Goal: Task Accomplishment & Management: Manage account settings

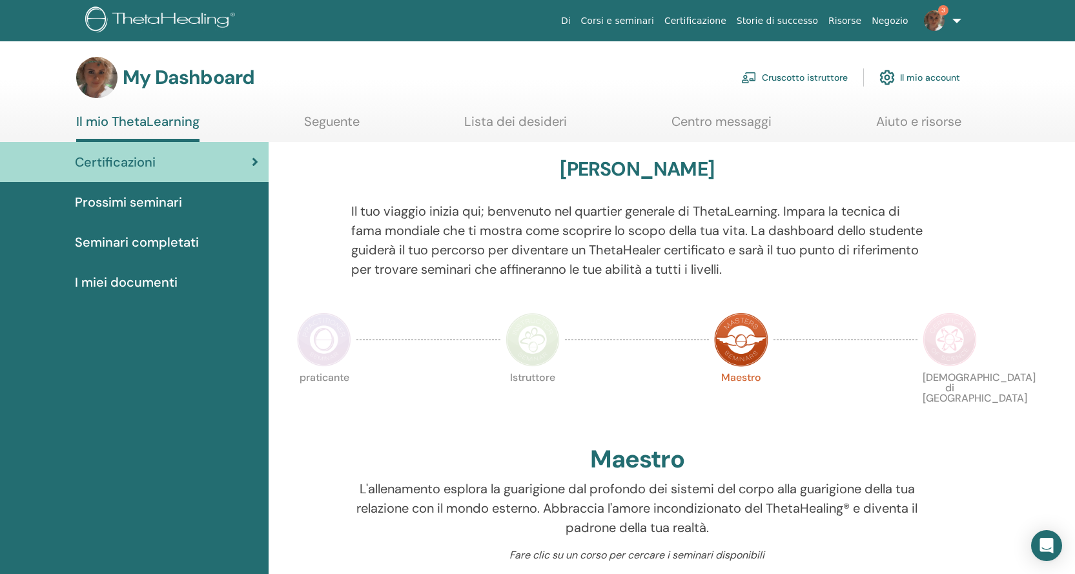
click at [818, 83] on link "Cruscotto istruttore" at bounding box center [794, 77] width 107 height 28
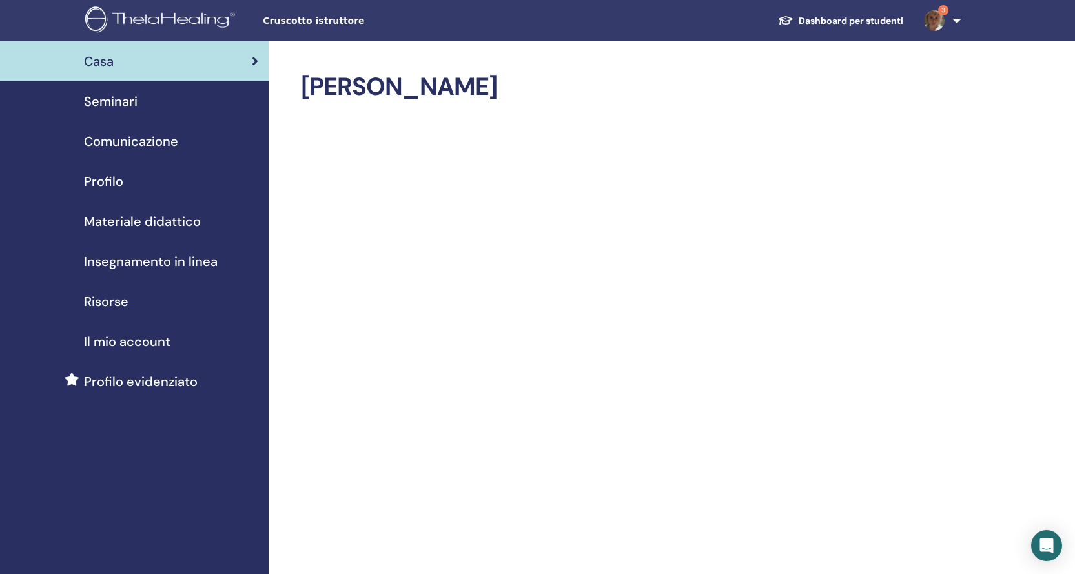
click at [112, 99] on span "Seminari" at bounding box center [111, 101] width 54 height 19
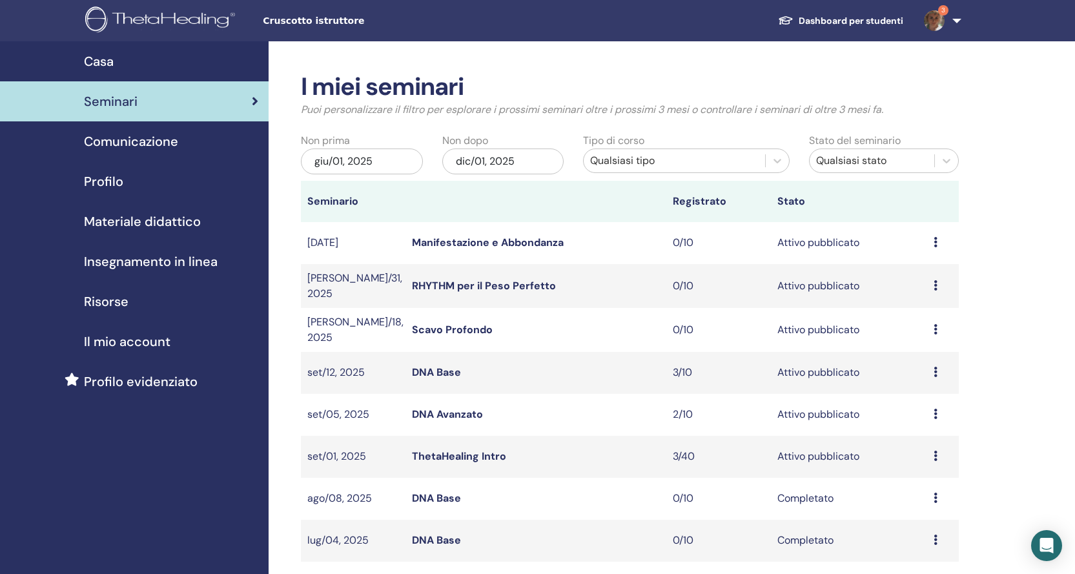
click at [442, 453] on link "ThetaHealing Intro" at bounding box center [459, 456] width 94 height 14
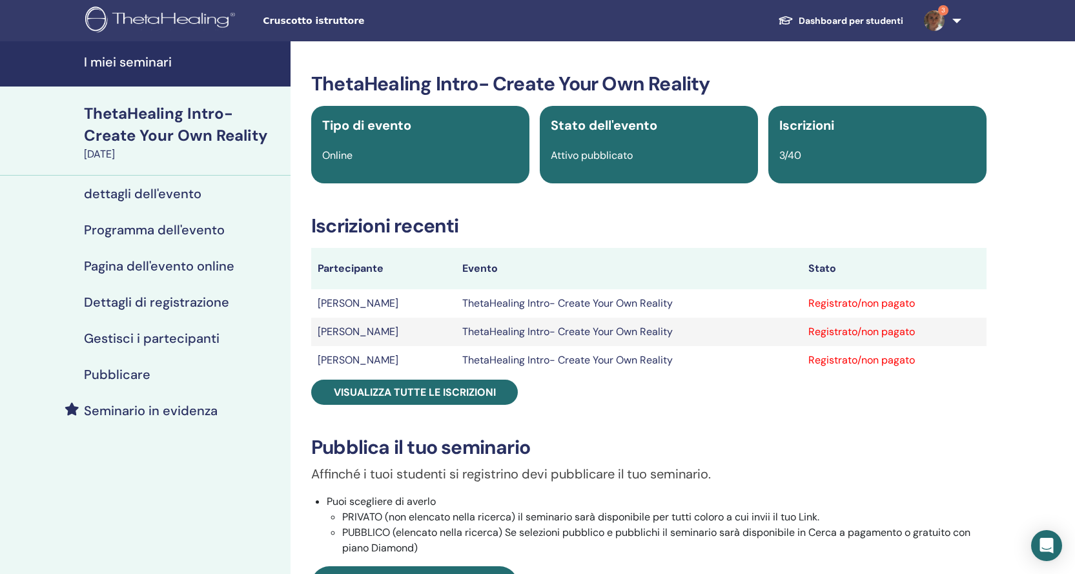
click at [351, 334] on td "simona vanini" at bounding box center [383, 332] width 145 height 28
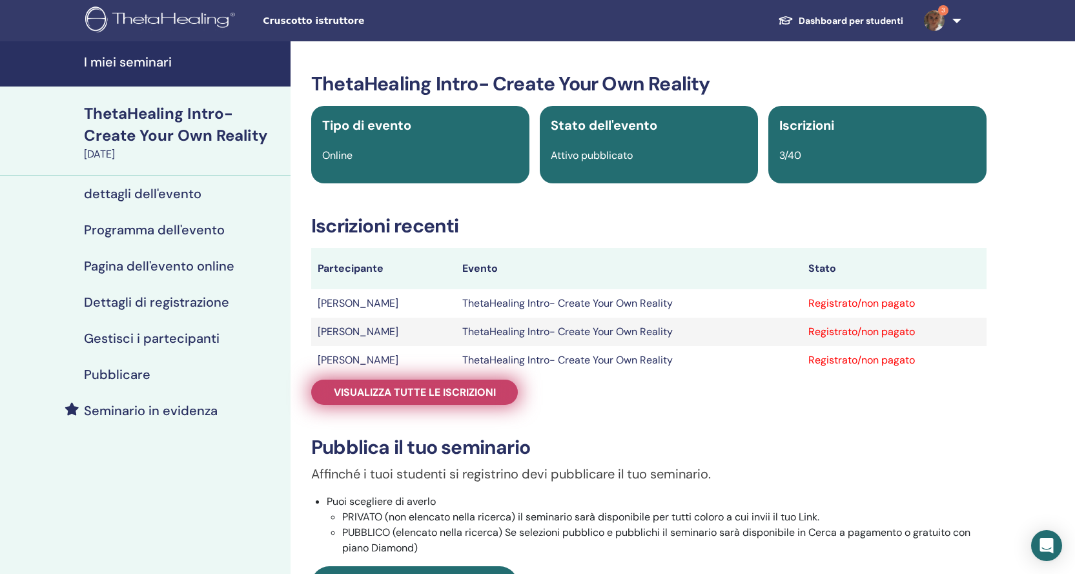
click at [376, 388] on span "Visualizza tutte le iscrizioni" at bounding box center [415, 393] width 162 height 14
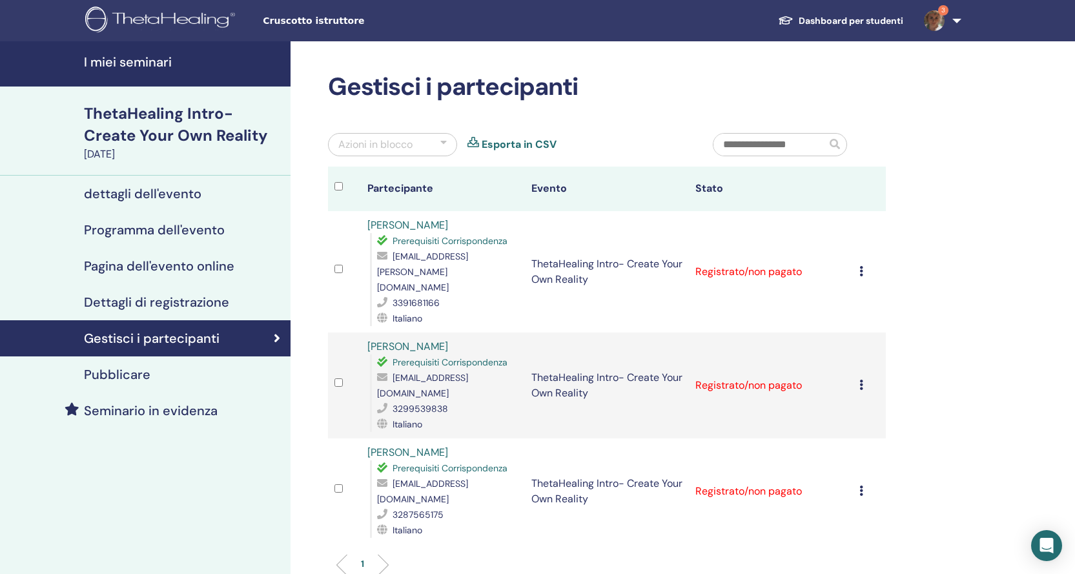
click at [937, 30] on img at bounding box center [934, 20] width 21 height 21
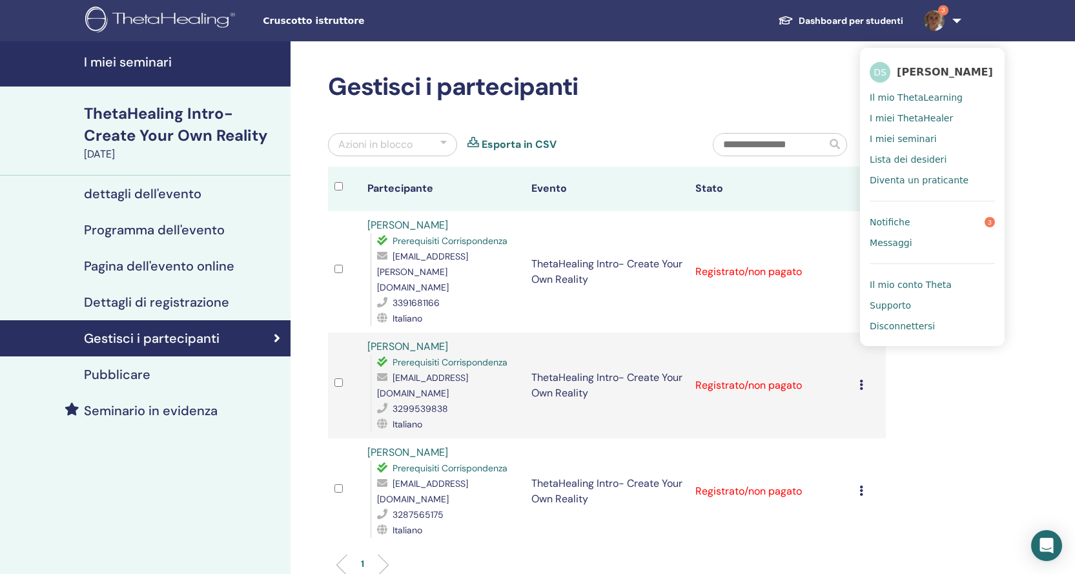
click at [905, 222] on span "Notifiche" at bounding box center [890, 222] width 40 height 12
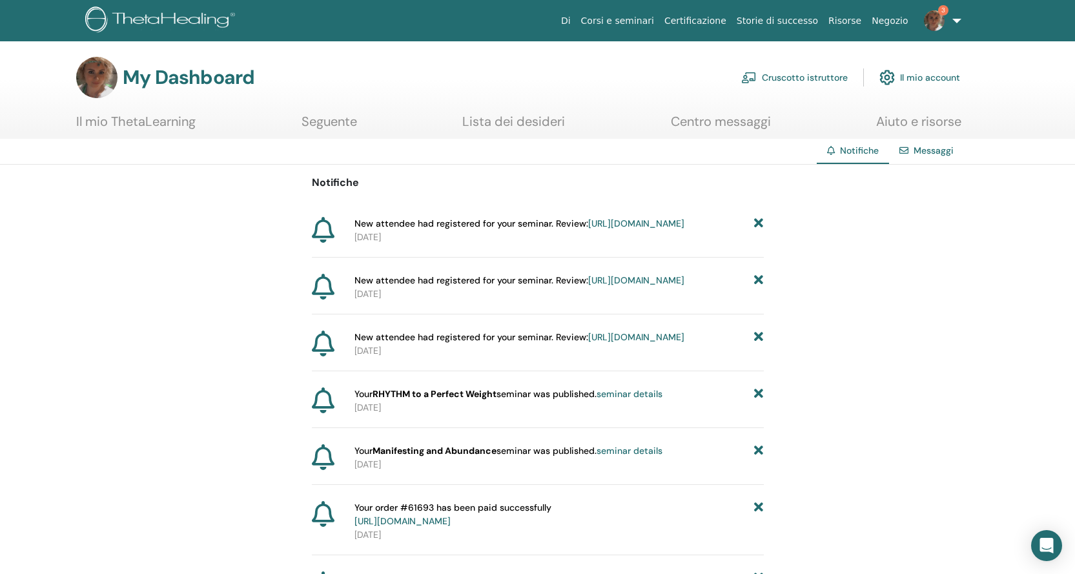
click at [776, 83] on link "Cruscotto istruttore" at bounding box center [794, 77] width 107 height 28
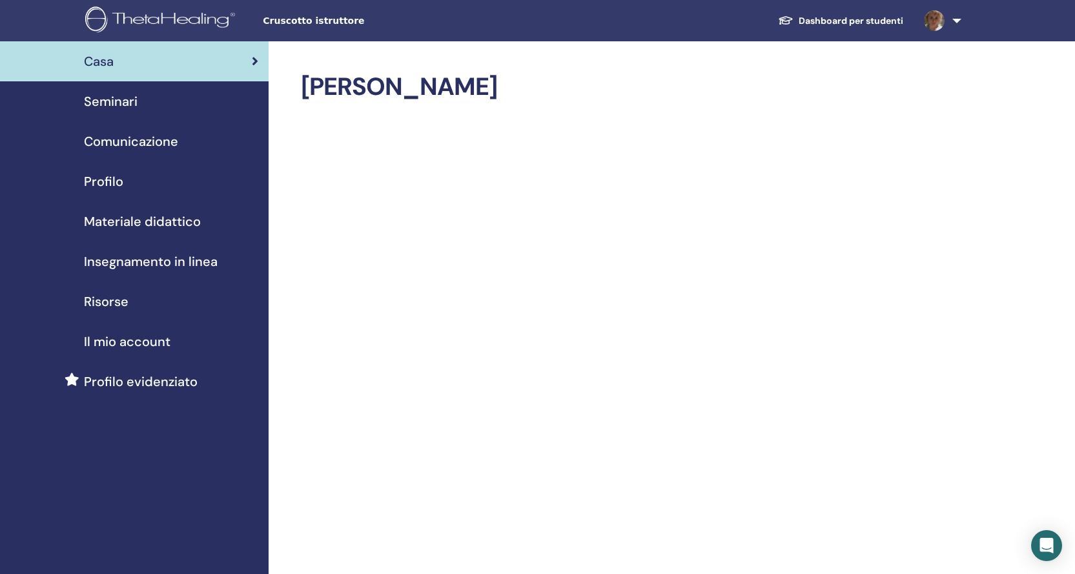
click at [892, 14] on link "Dashboard per studenti" at bounding box center [841, 21] width 146 height 24
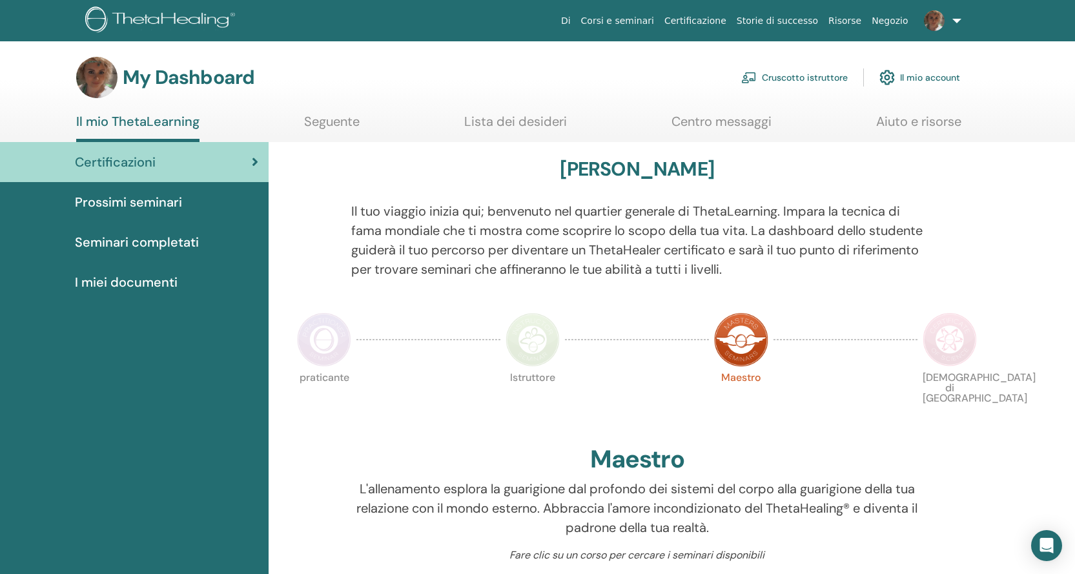
click at [956, 18] on link at bounding box center [940, 20] width 53 height 41
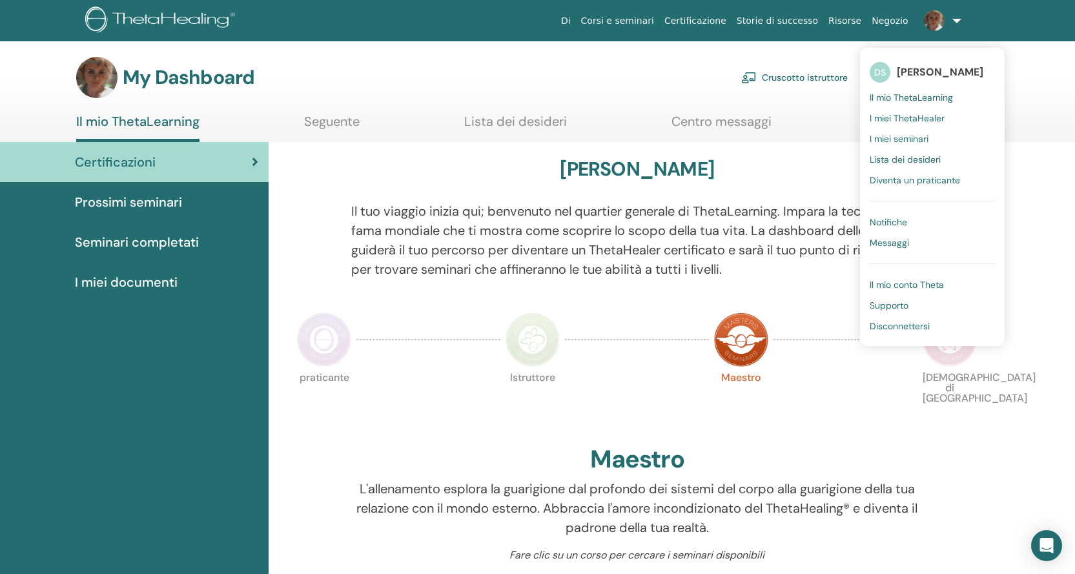
click at [787, 79] on link "Cruscotto istruttore" at bounding box center [794, 77] width 107 height 28
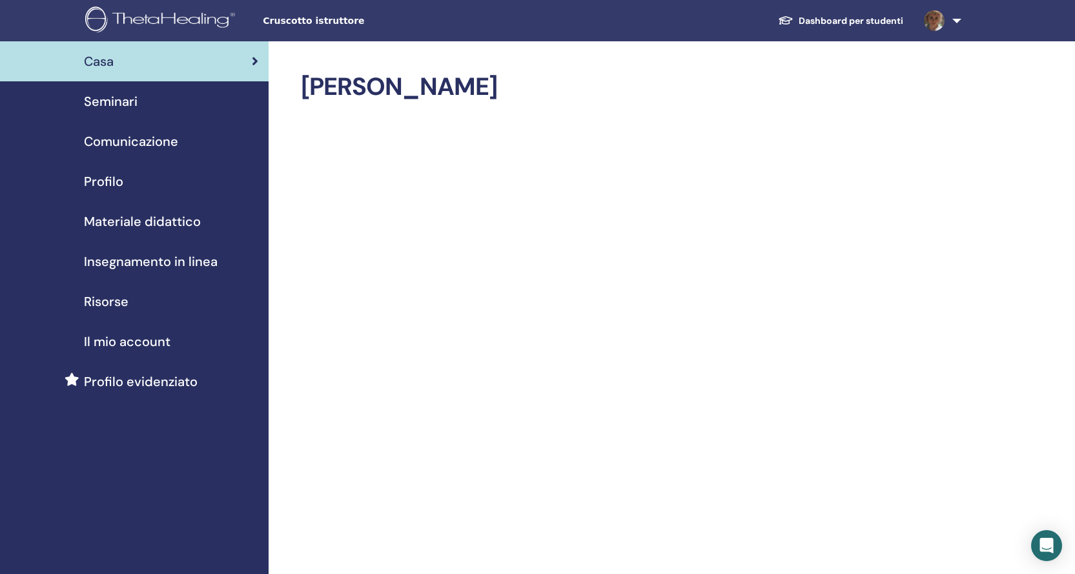
click at [962, 19] on link at bounding box center [940, 20] width 53 height 41
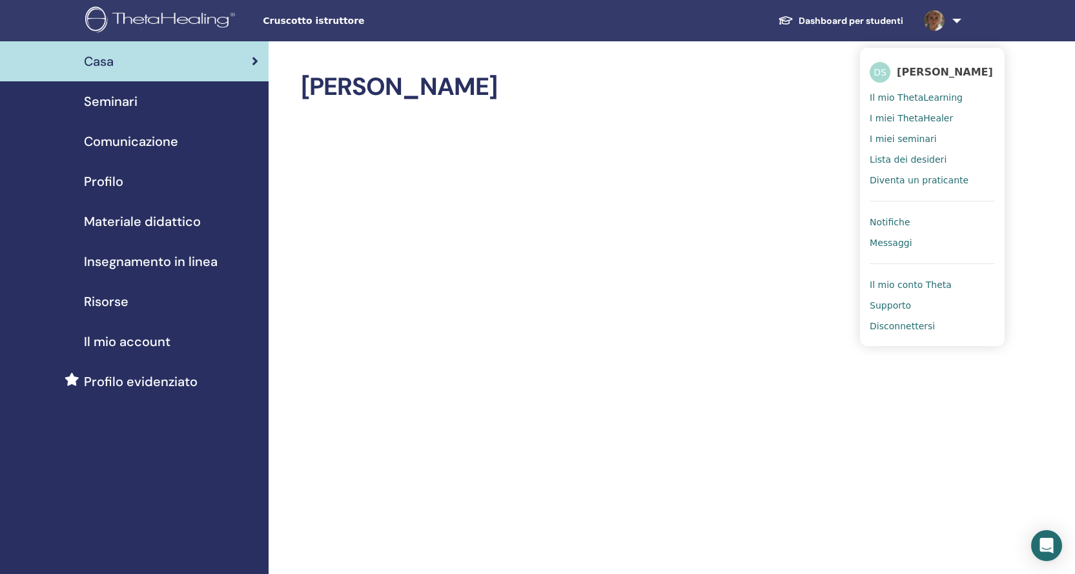
click at [123, 176] on div "Profilo" at bounding box center [134, 181] width 248 height 19
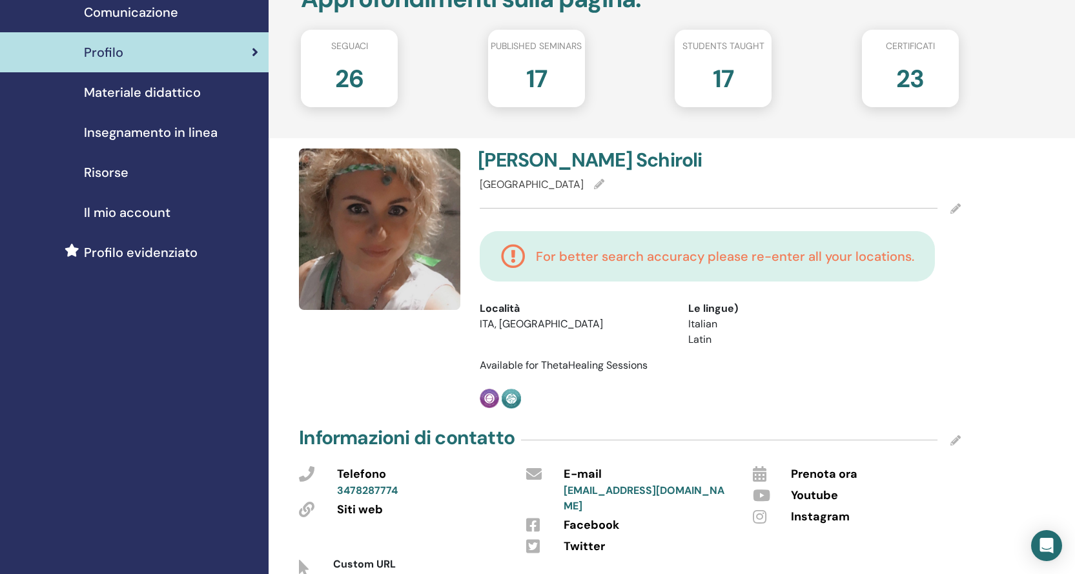
scroll to position [194, 0]
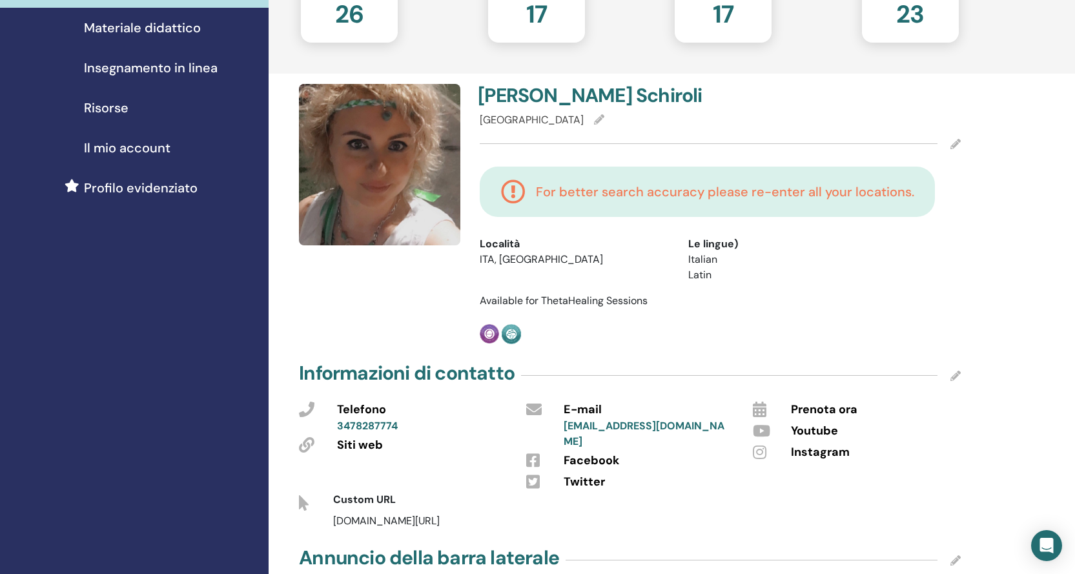
click at [566, 126] on div "[GEOGRAPHIC_DATA]" at bounding box center [720, 119] width 481 height 15
click at [594, 122] on icon at bounding box center [599, 119] width 10 height 10
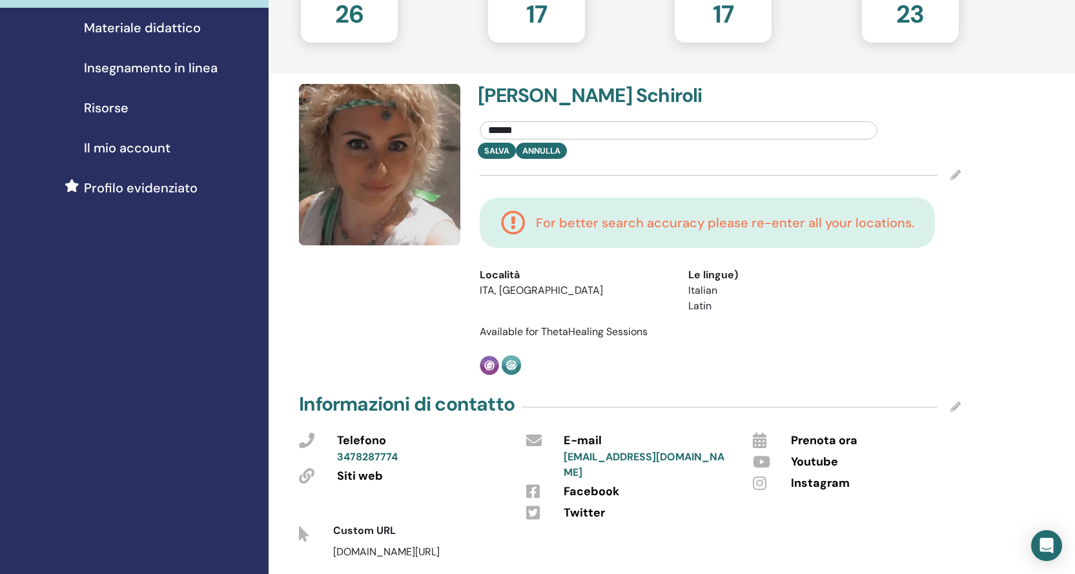
click at [575, 130] on input "******" at bounding box center [679, 130] width 398 height 18
type input "*"
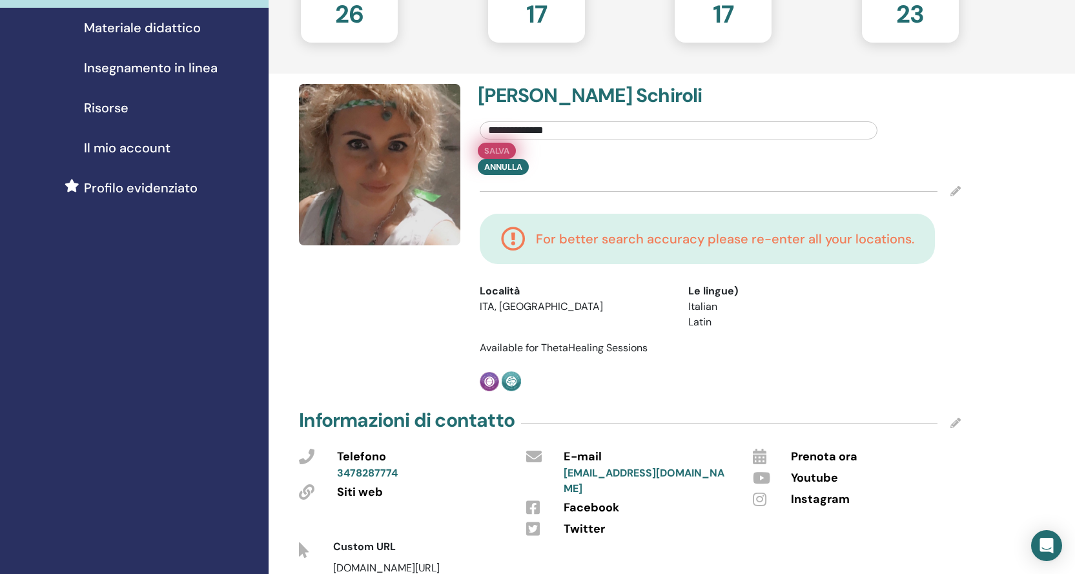
type input "**********"
click at [494, 148] on button "Salva" at bounding box center [497, 151] width 38 height 16
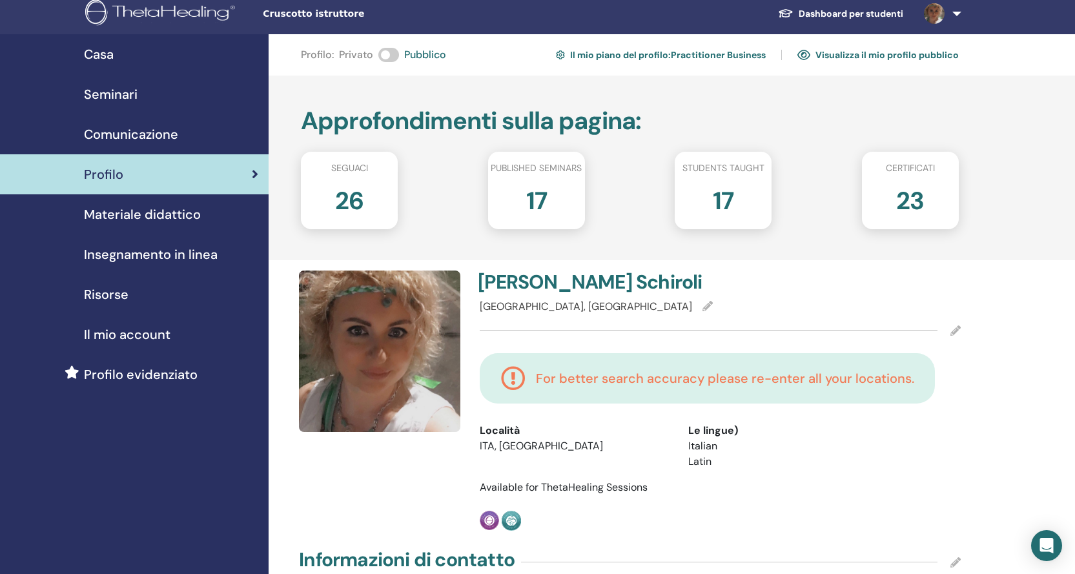
scroll to position [0, 0]
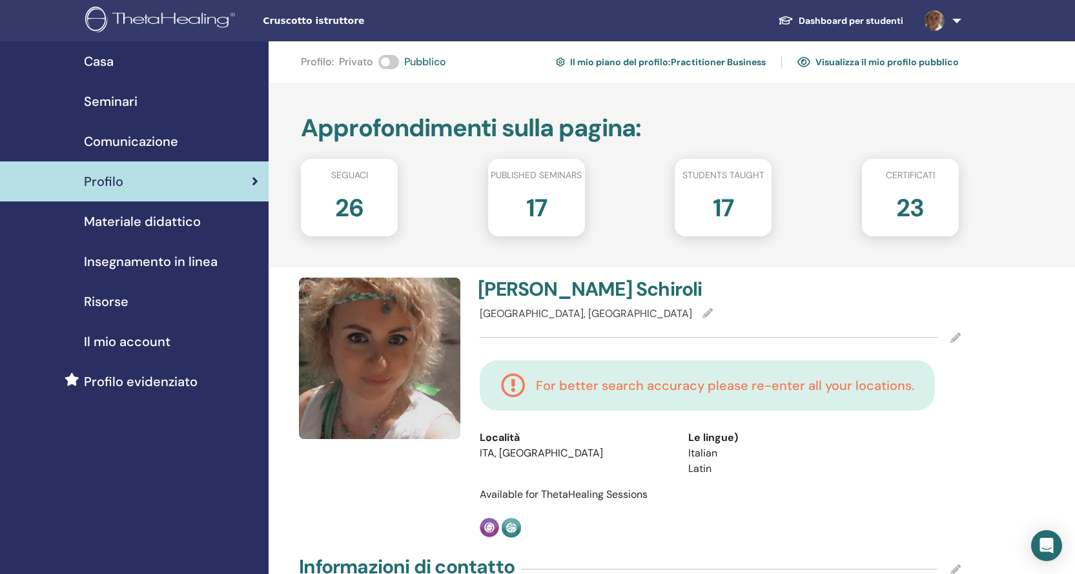
click at [708, 58] on link "Il mio piano del profilo : Practitioner Business" at bounding box center [661, 62] width 210 height 21
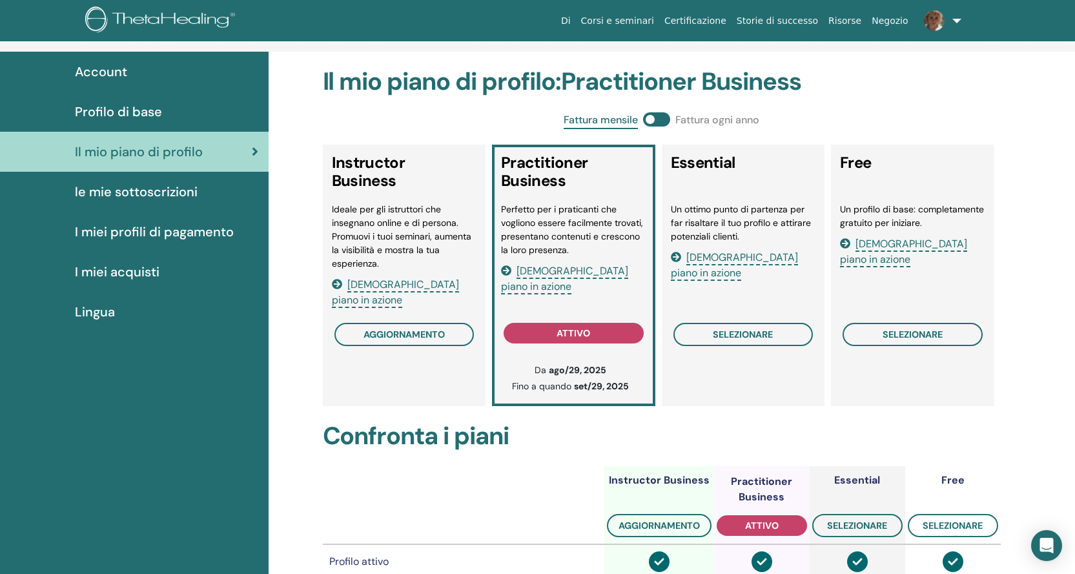
scroll to position [158, 0]
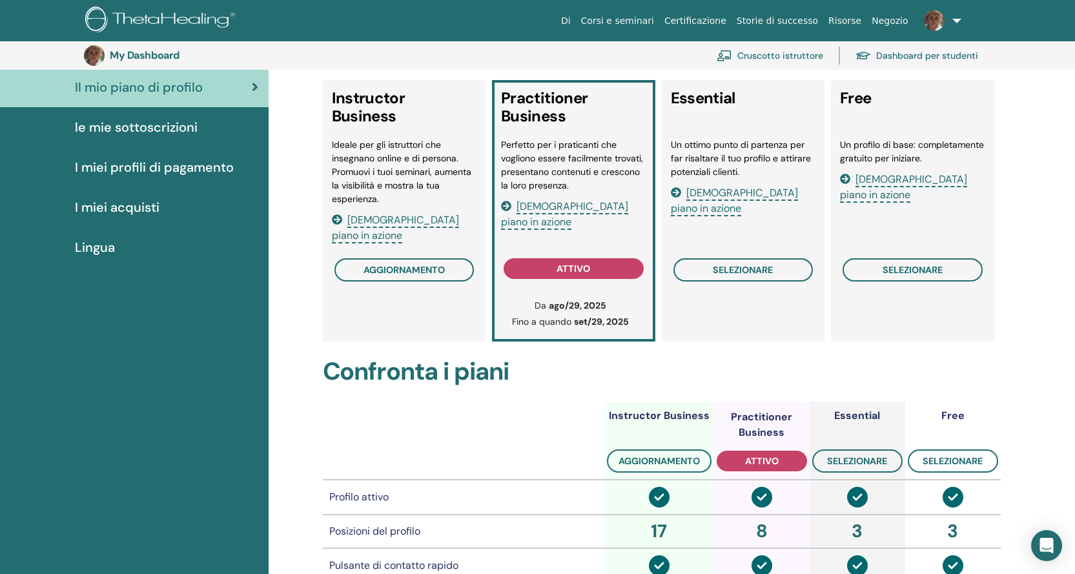
click at [574, 208] on span "Vedi piano in azione" at bounding box center [564, 215] width 127 height 30
click at [418, 222] on span "Vedi piano in azione" at bounding box center [395, 228] width 127 height 30
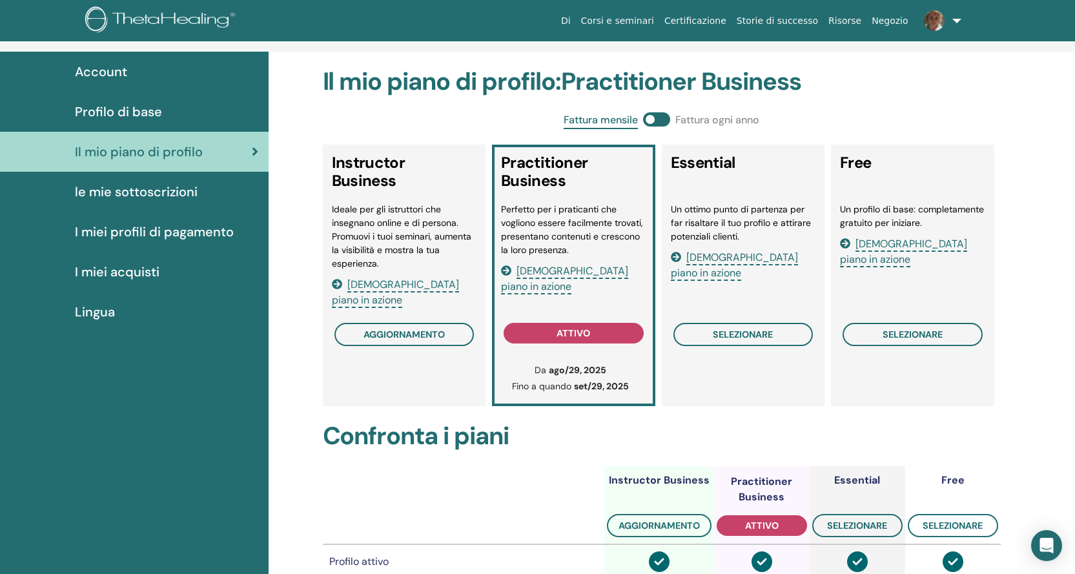
scroll to position [0, 0]
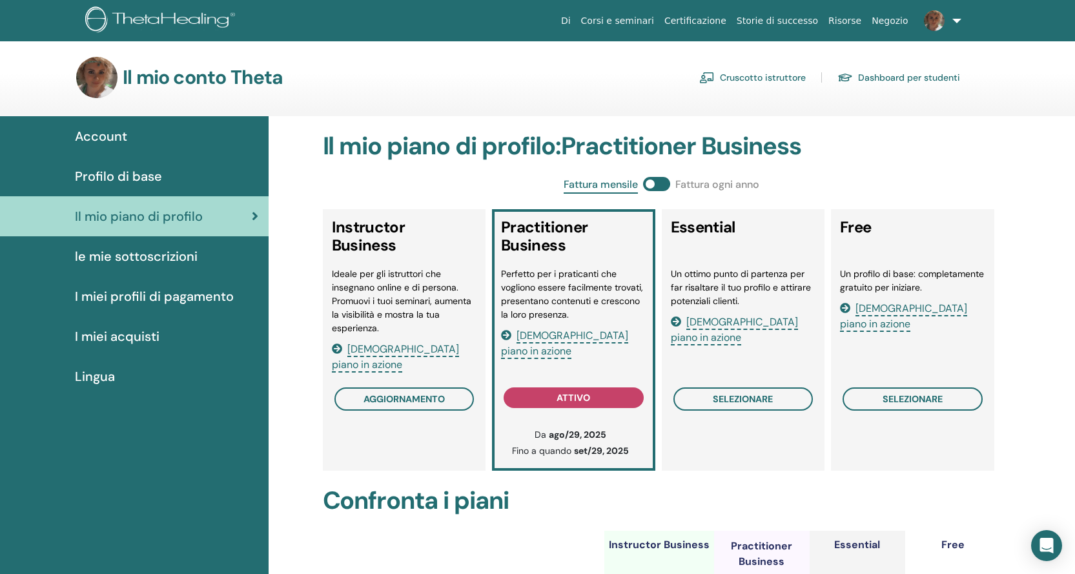
click at [159, 184] on span "Profilo di base" at bounding box center [118, 176] width 87 height 19
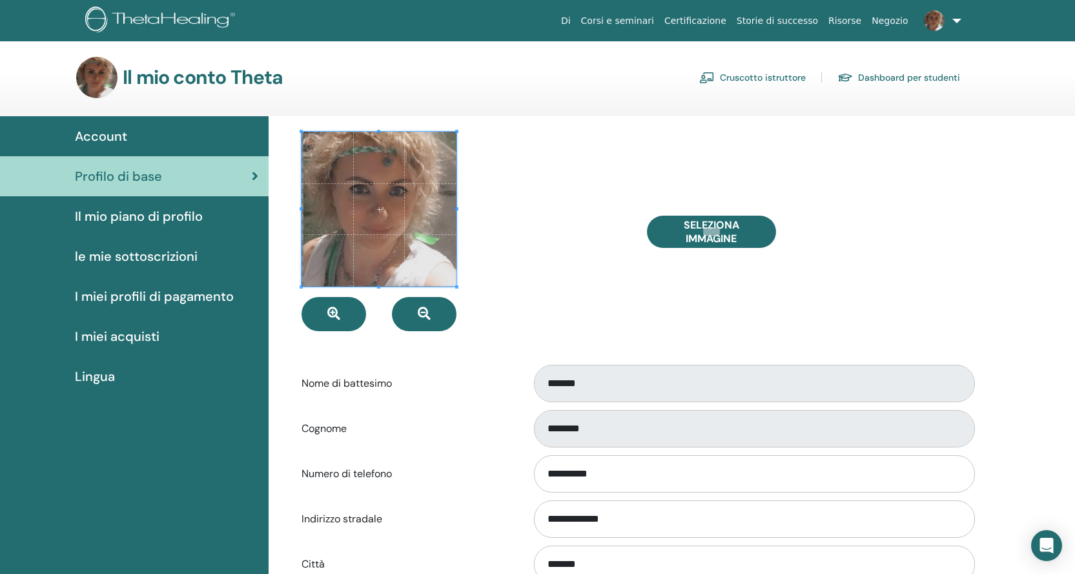
click at [518, 241] on div at bounding box center [464, 232] width 345 height 200
click at [562, 263] on div at bounding box center [464, 232] width 345 height 200
click at [534, 110] on section "Il mio conto Theta Cruscotto istruttore Dashboard per studenti" at bounding box center [537, 86] width 1075 height 59
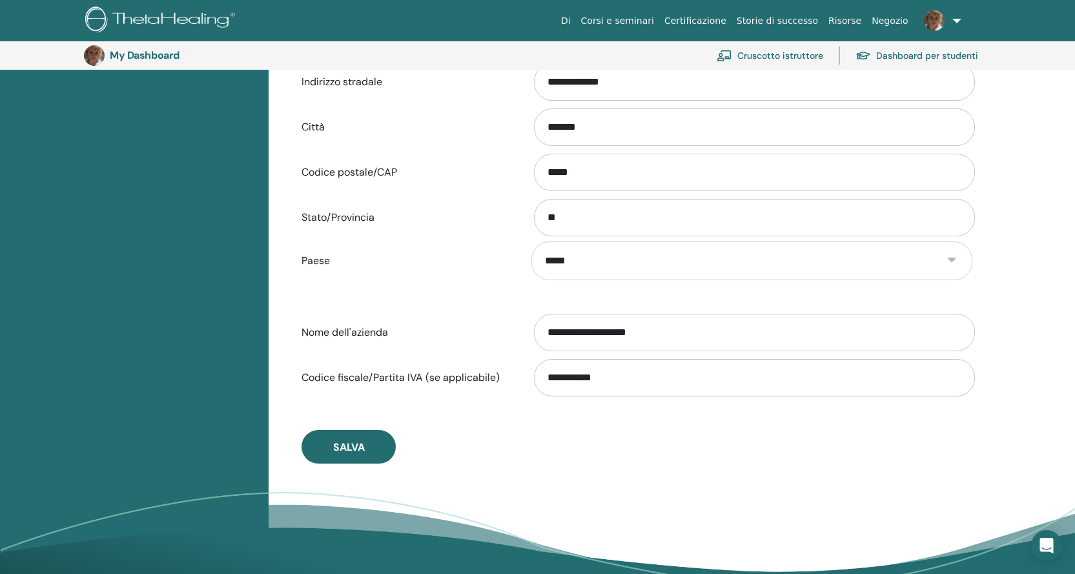
scroll to position [610, 0]
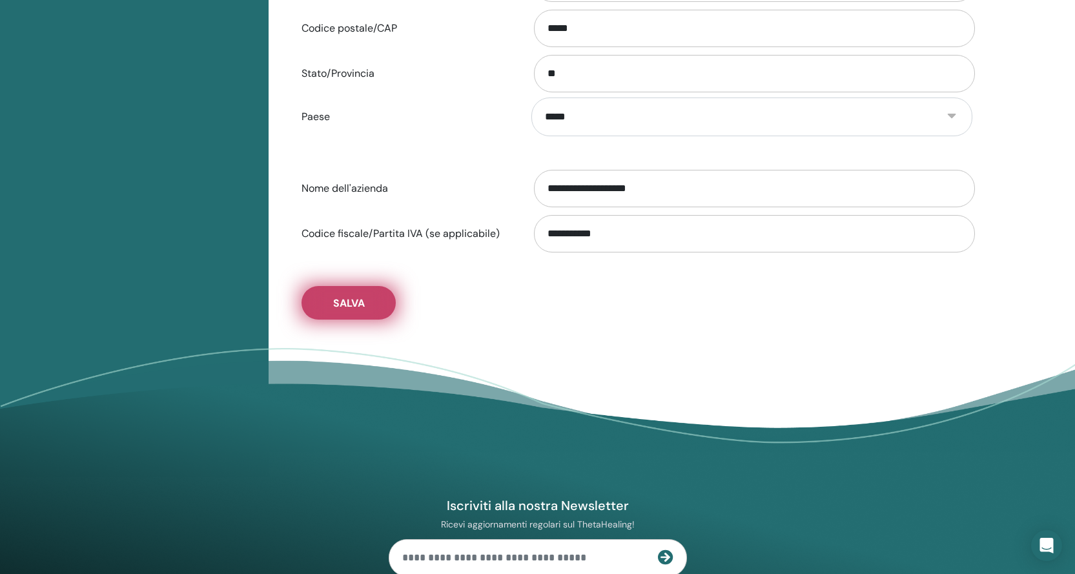
click at [358, 303] on span "Salva" at bounding box center [349, 303] width 32 height 14
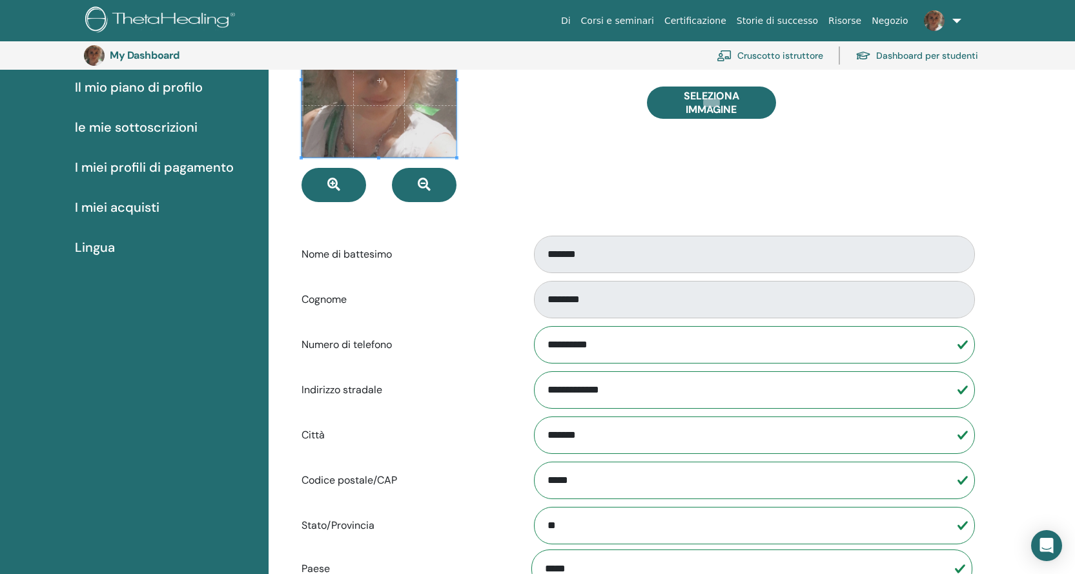
scroll to position [0, 0]
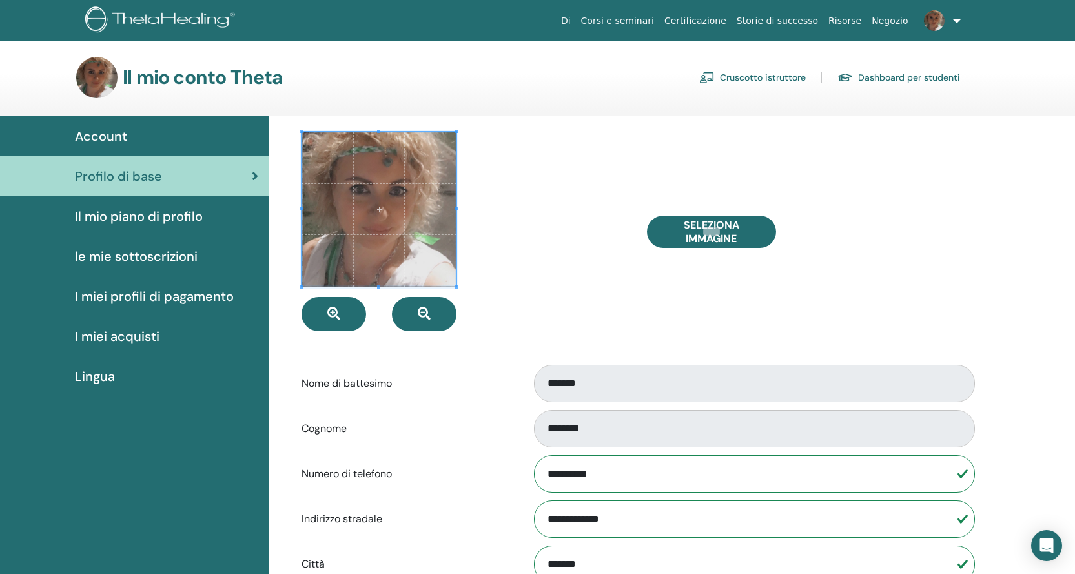
click at [778, 74] on link "Cruscotto istruttore" at bounding box center [752, 77] width 107 height 21
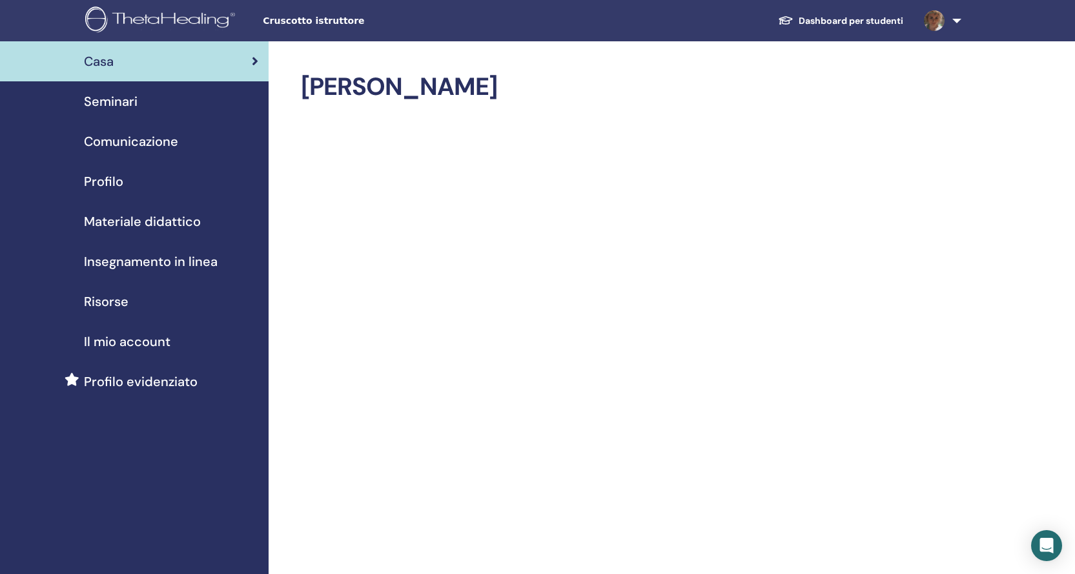
click at [144, 141] on span "Comunicazione" at bounding box center [131, 141] width 94 height 19
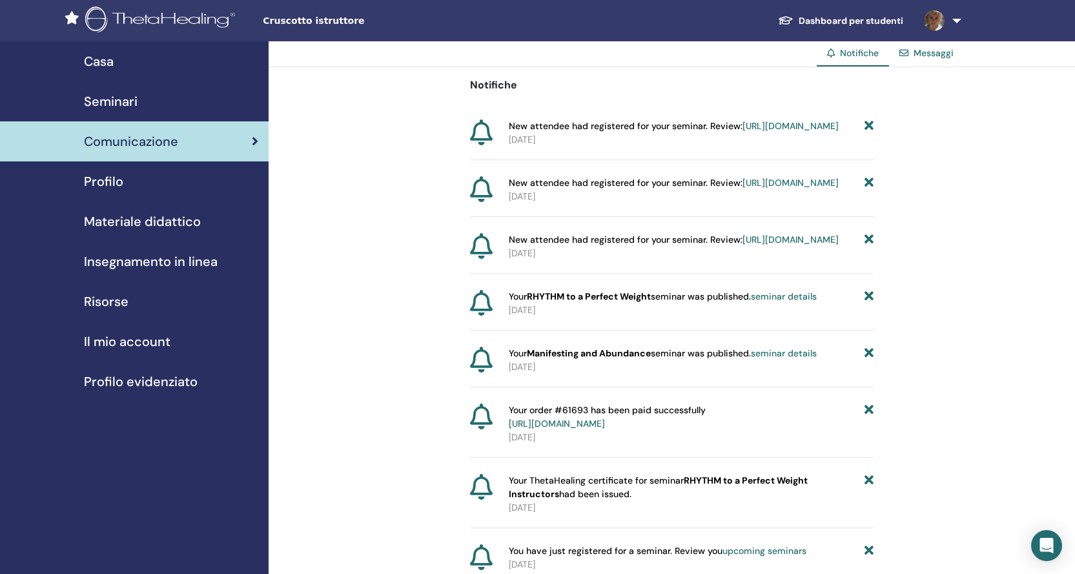
click at [147, 96] on div "Seminari" at bounding box center [134, 101] width 248 height 19
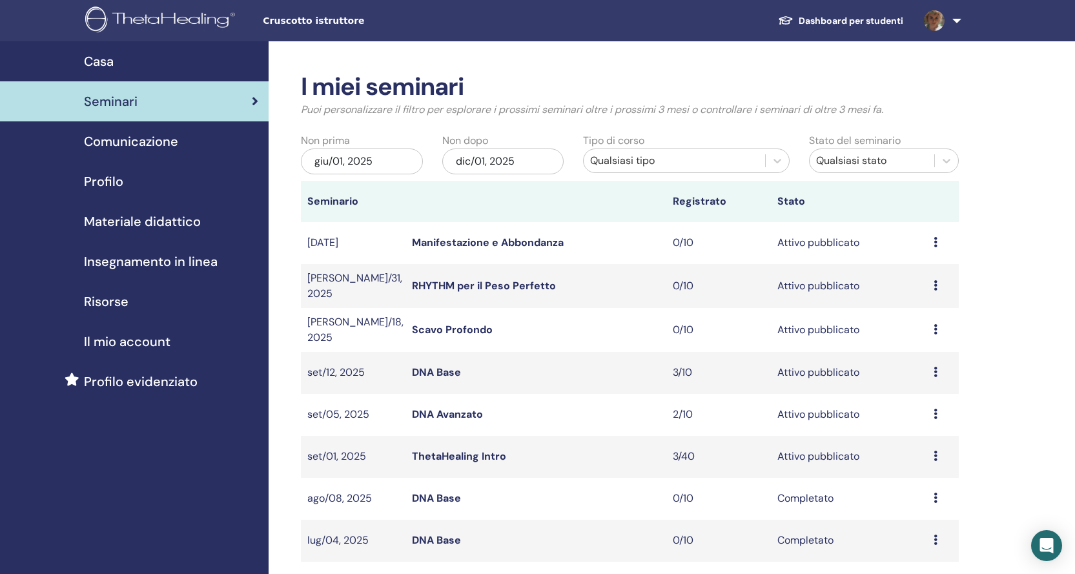
click at [442, 366] on link "DNA Base" at bounding box center [436, 373] width 49 height 14
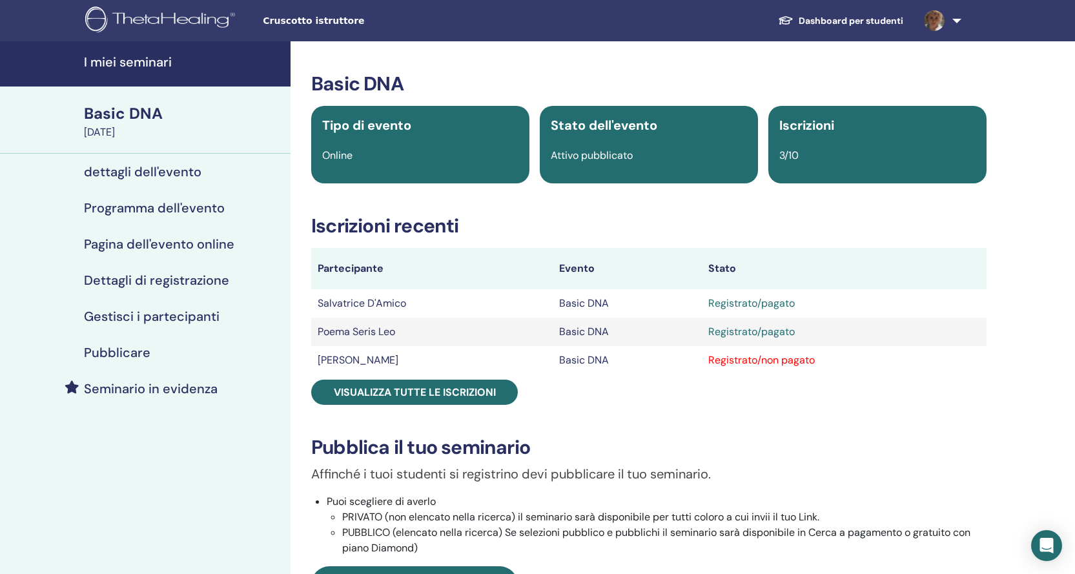
click at [122, 61] on h4 "I miei seminari" at bounding box center [183, 61] width 199 height 15
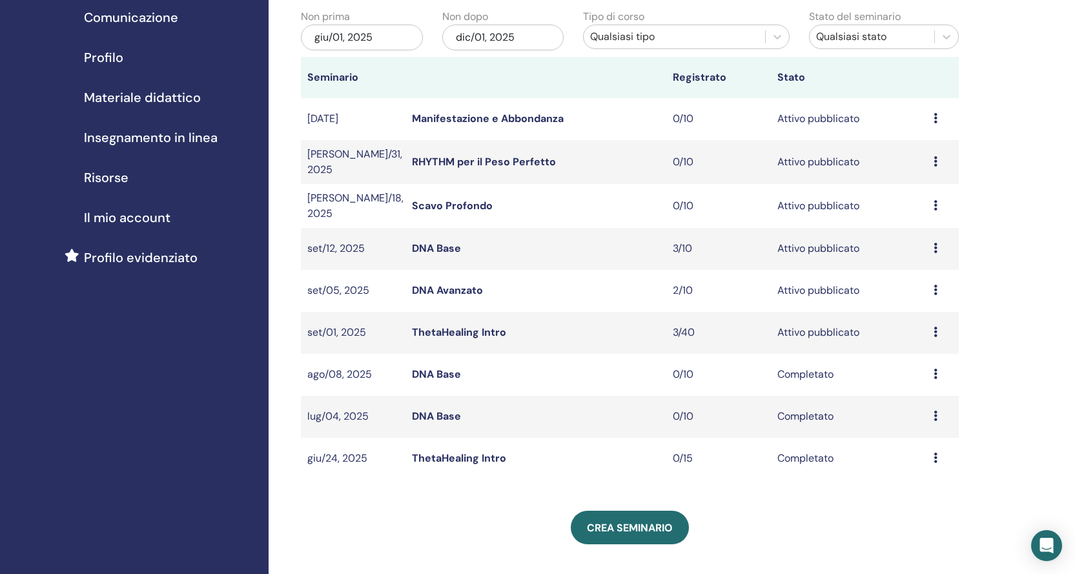
scroll to position [129, 0]
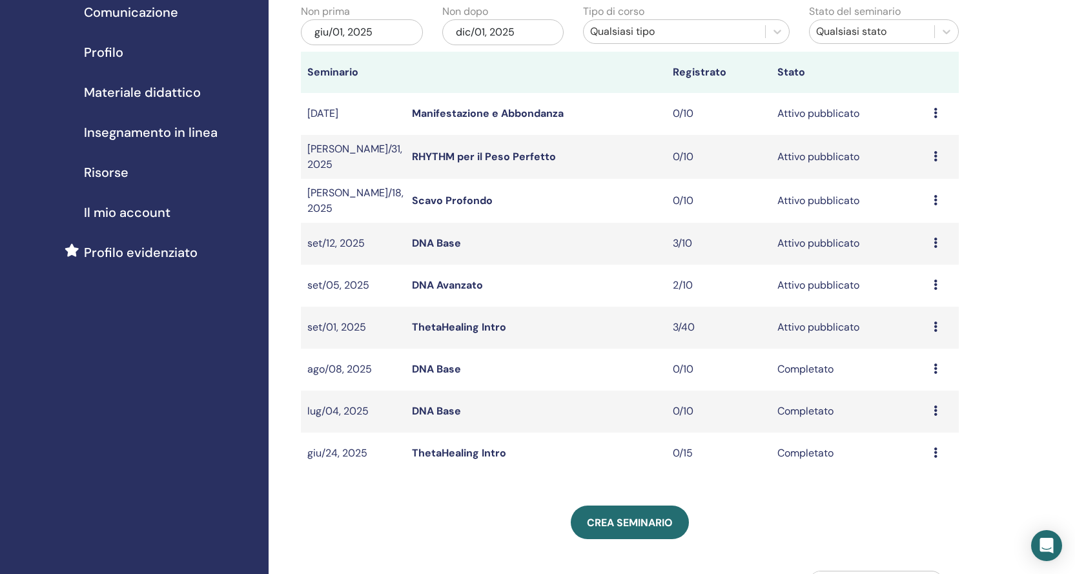
click at [479, 320] on link "ThetaHealing Intro" at bounding box center [459, 327] width 94 height 14
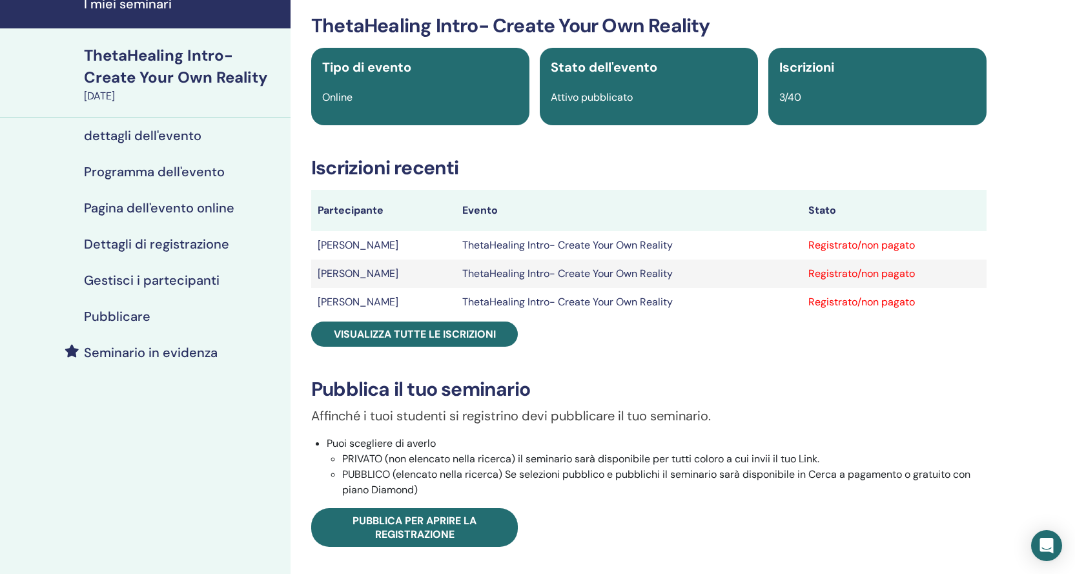
scroll to position [129, 0]
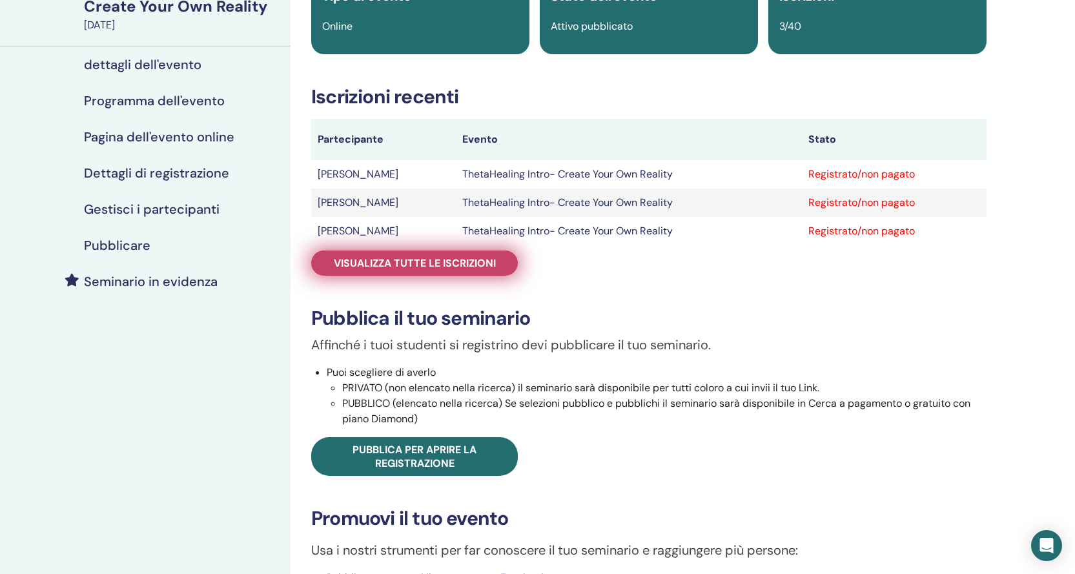
click at [459, 262] on span "Visualizza tutte le iscrizioni" at bounding box center [415, 263] width 162 height 14
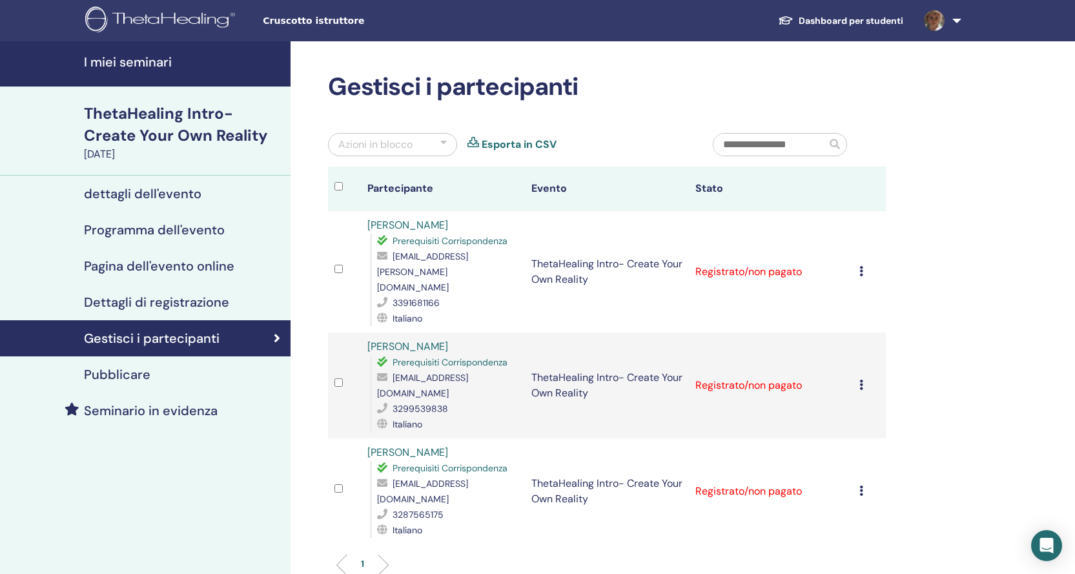
click at [862, 266] on icon at bounding box center [862, 271] width 4 height 10
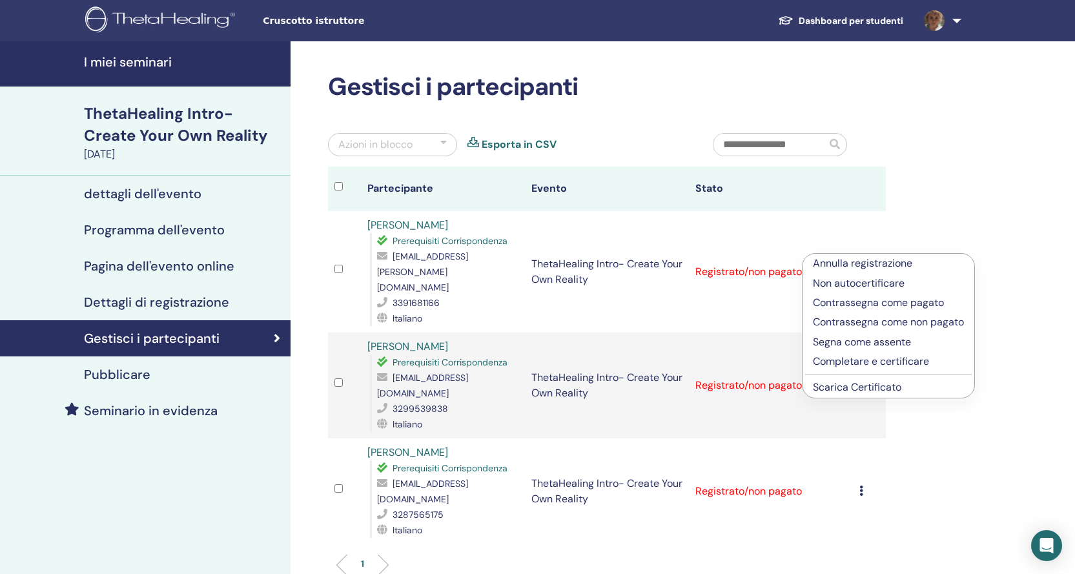
click at [852, 265] on p "Annulla registrazione" at bounding box center [888, 263] width 151 height 15
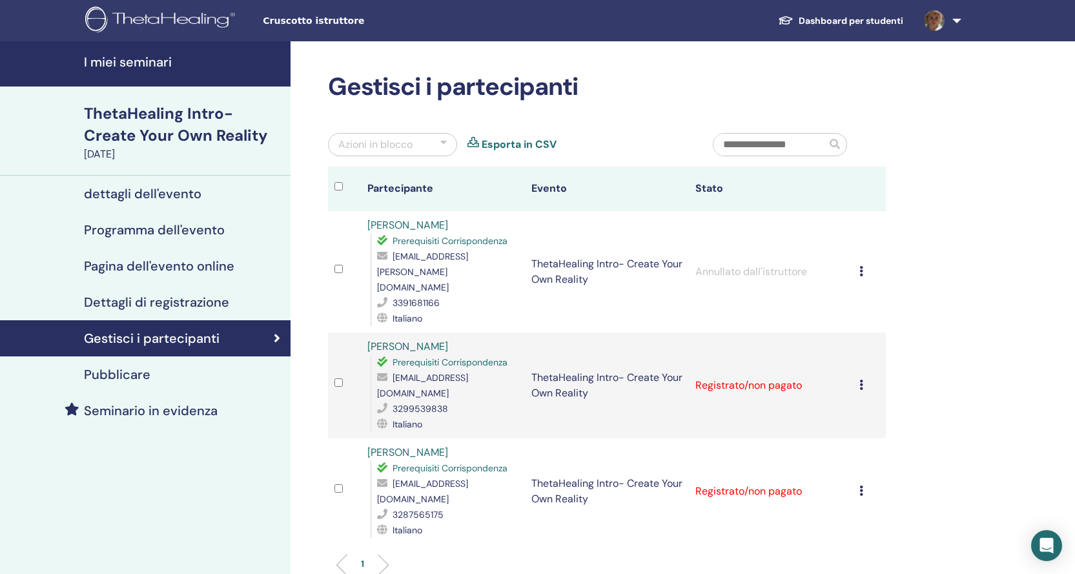
click at [194, 225] on h4 "Programma dell'evento" at bounding box center [154, 229] width 141 height 15
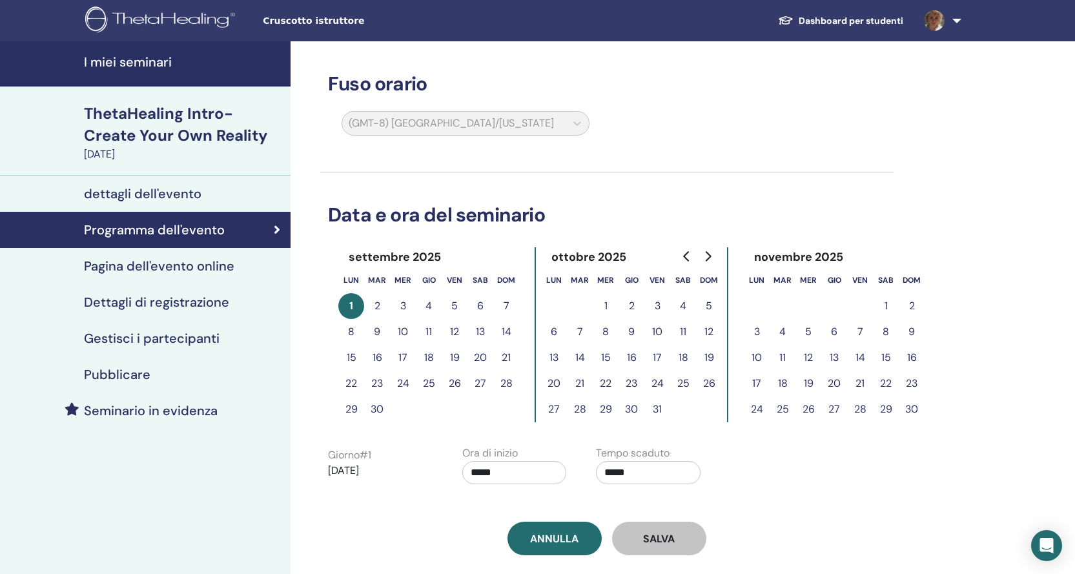
click at [469, 132] on div "(GMT-8) [GEOGRAPHIC_DATA]/[US_STATE]" at bounding box center [465, 126] width 263 height 30
click at [470, 128] on div "(GMT-8) [GEOGRAPHIC_DATA]/[US_STATE]" at bounding box center [465, 126] width 263 height 30
